Goal: Information Seeking & Learning: Learn about a topic

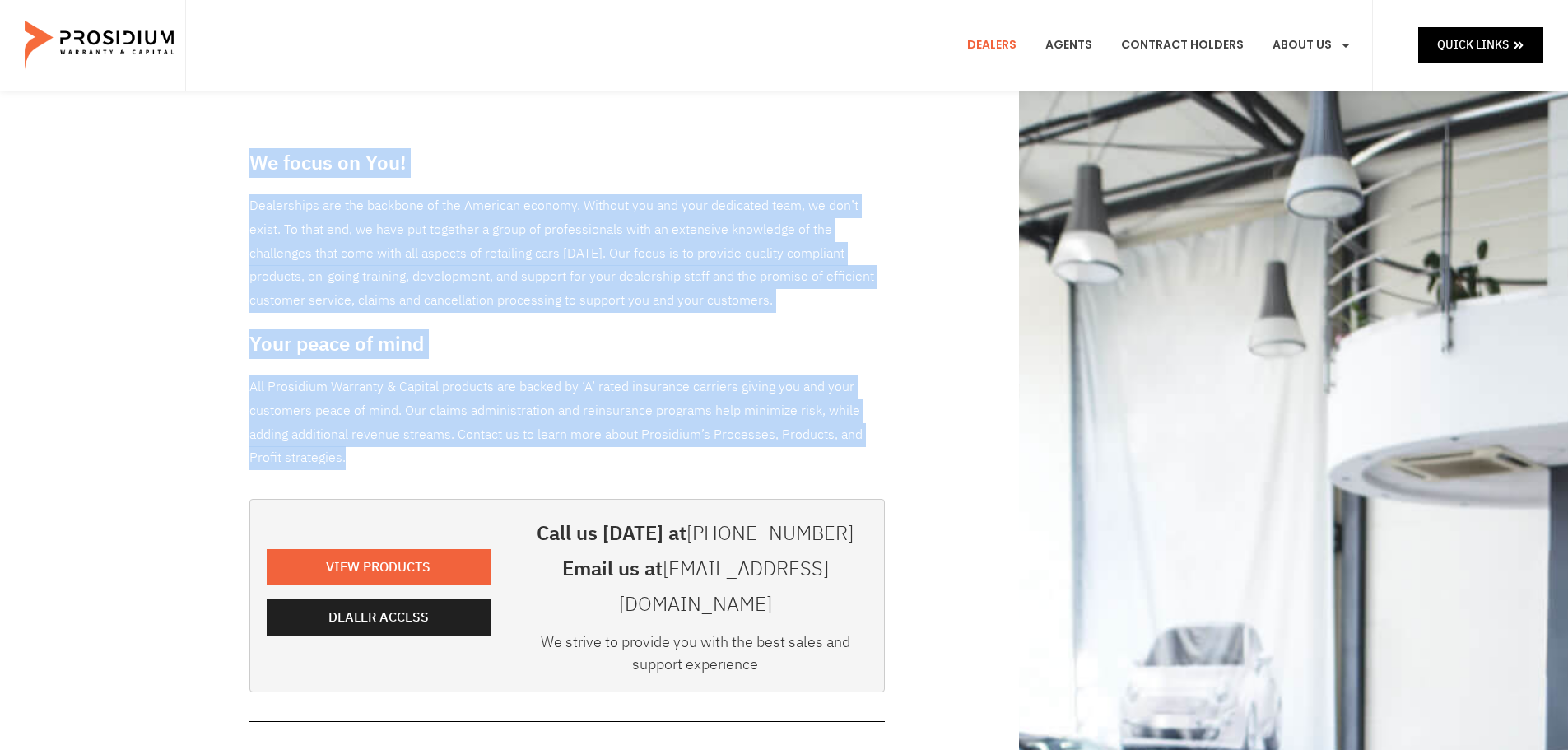
drag, startPoint x: 212, startPoint y: 136, endPoint x: 469, endPoint y: 467, distance: 419.1
click at [507, 464] on div "We focus on You! Dealerships are the backbone of the American economy. Without …" at bounding box center [784, 750] width 1568 height 1320
click at [323, 452] on p "All Prosidium Warranty & Capital products are backed by ‘A’ rated insurance car…" at bounding box center [567, 422] width 636 height 95
drag, startPoint x: 344, startPoint y: 454, endPoint x: 228, endPoint y: 136, distance: 338.5
click at [228, 136] on div "We focus on You! Dealerships are the backbone of the American economy. Without …" at bounding box center [784, 750] width 1568 height 1320
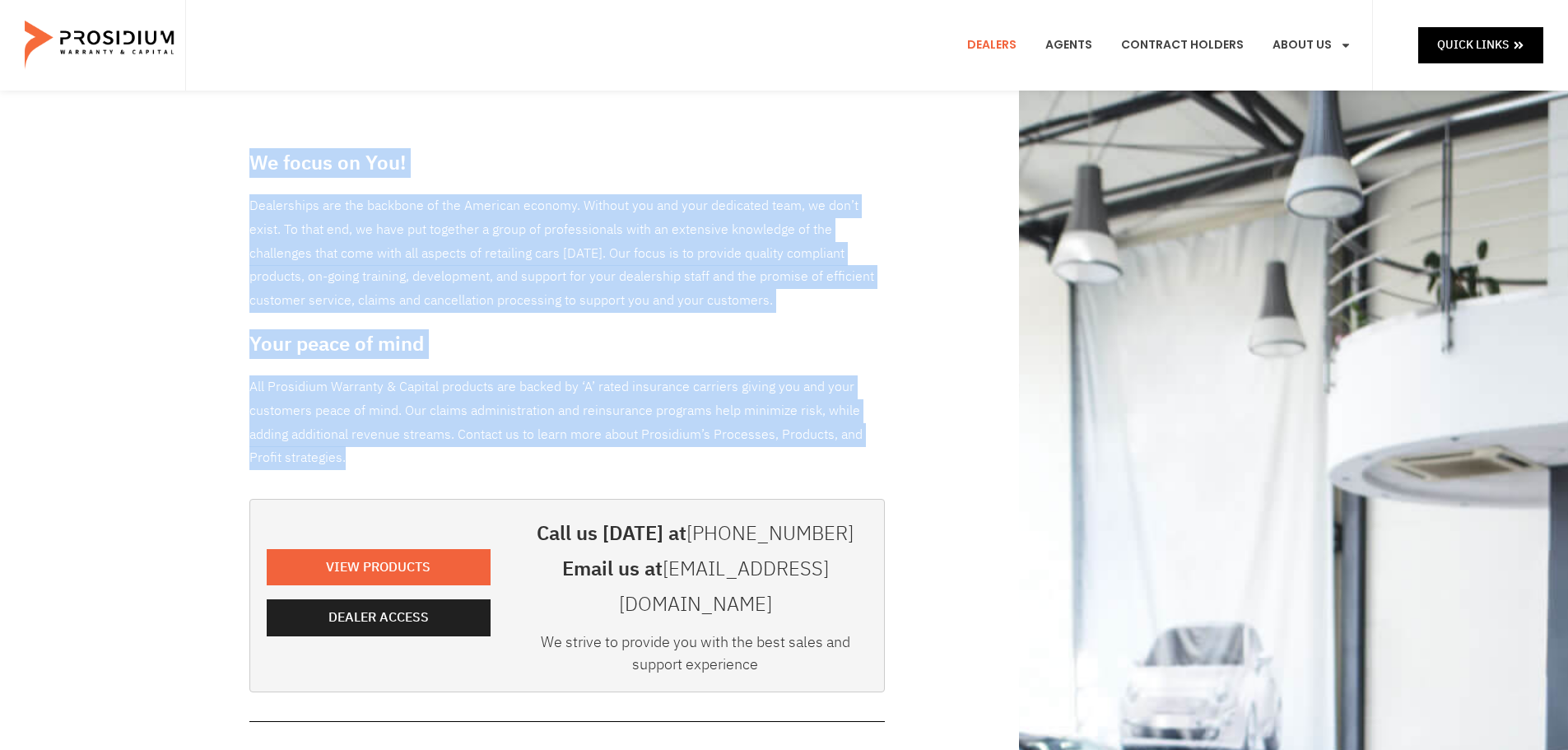
click at [228, 136] on div "We focus on You! Dealerships are the backbone of the American economy. Without …" at bounding box center [784, 750] width 1568 height 1320
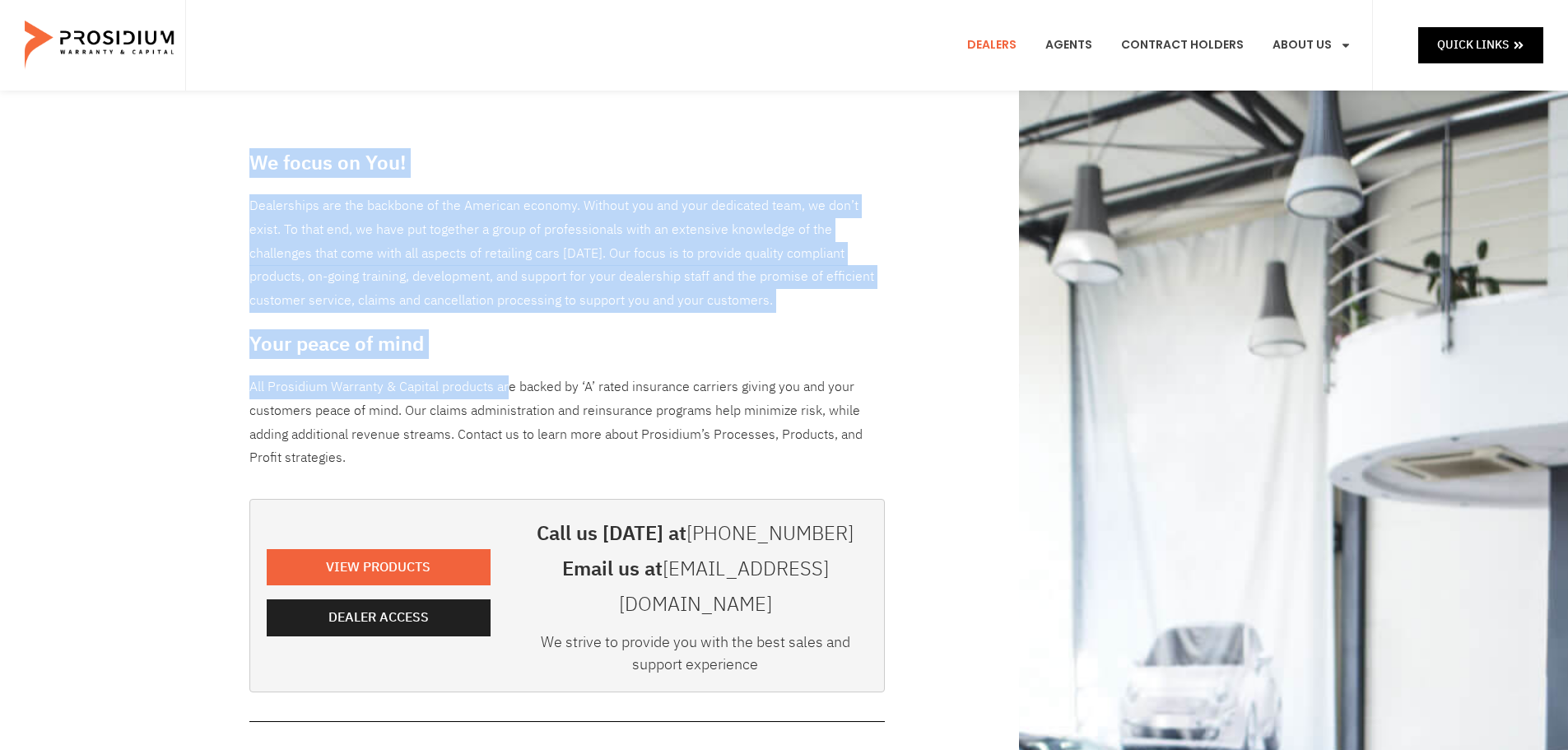
drag, startPoint x: 235, startPoint y: 149, endPoint x: 511, endPoint y: 393, distance: 368.4
click at [509, 390] on div "We focus on You! Dealerships are the backbone of the American economy. Without …" at bounding box center [784, 750] width 1568 height 1320
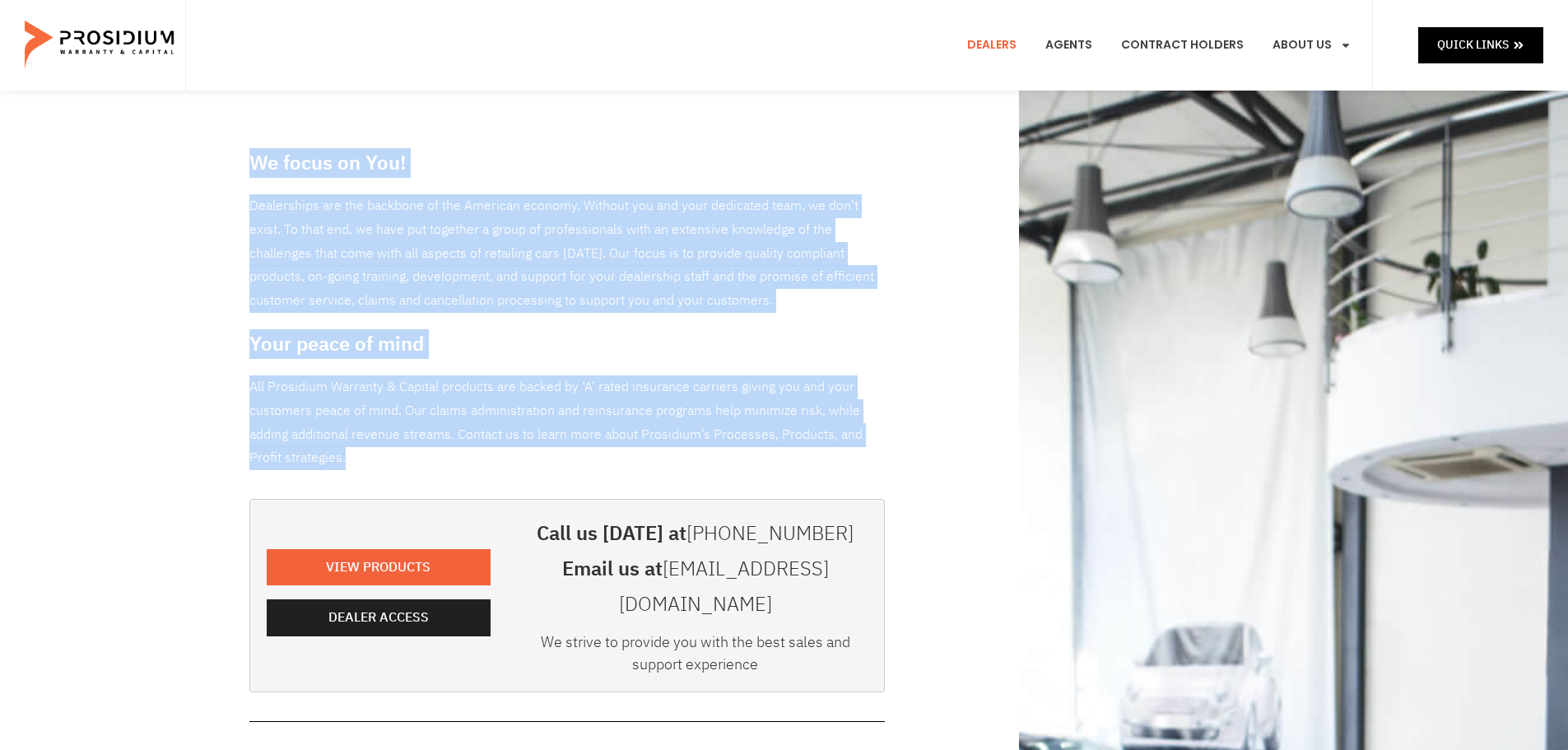
drag, startPoint x: 390, startPoint y: 477, endPoint x: 204, endPoint y: 129, distance: 394.6
click at [201, 131] on div "We focus on You! Dealerships are the backbone of the American economy. Without …" at bounding box center [784, 750] width 1568 height 1320
click at [233, 150] on div "We focus on You! Dealerships are the backbone of the American economy. Without …" at bounding box center [784, 750] width 1568 height 1320
